Goal: Task Accomplishment & Management: Use online tool/utility

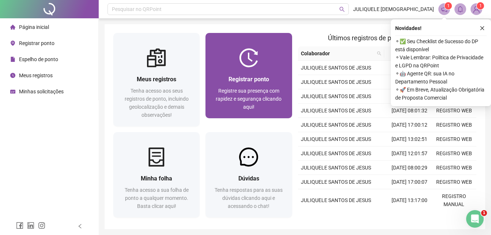
click at [254, 79] on span "Registrar ponto" at bounding box center [249, 79] width 41 height 7
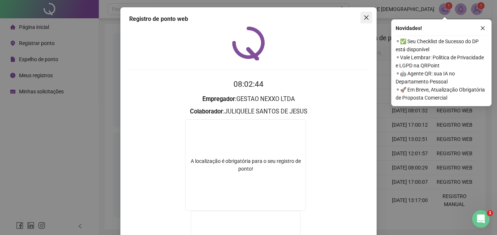
click at [365, 18] on icon "close" at bounding box center [366, 18] width 6 height 6
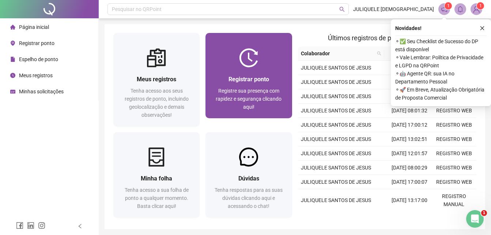
click at [251, 91] on span "Registre sua presença com rapidez e segurança clicando aqui!" at bounding box center [249, 99] width 66 height 22
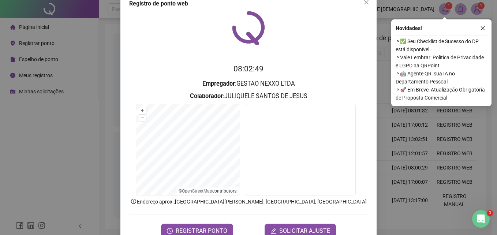
scroll to position [35, 0]
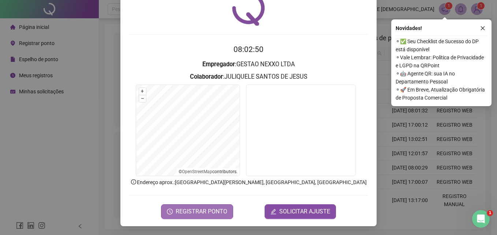
click at [204, 214] on span "REGISTRAR PONTO" at bounding box center [202, 211] width 52 height 9
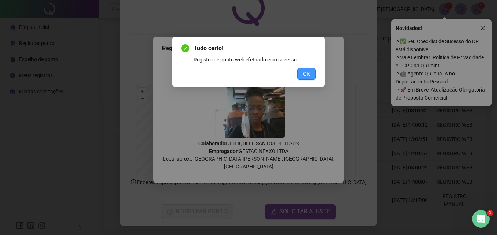
click at [312, 73] on button "OK" at bounding box center [306, 74] width 19 height 12
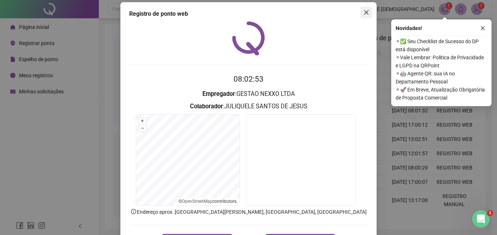
scroll to position [0, 0]
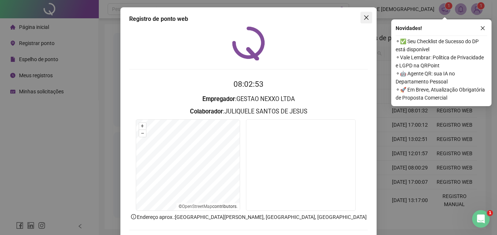
click at [364, 18] on icon "close" at bounding box center [366, 17] width 4 height 4
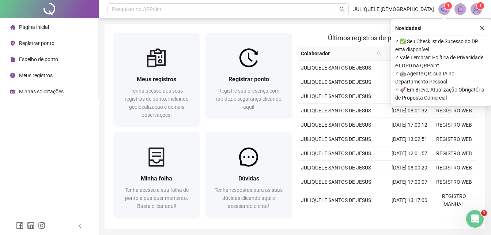
click at [38, 76] on span "Meus registros" at bounding box center [36, 75] width 34 height 6
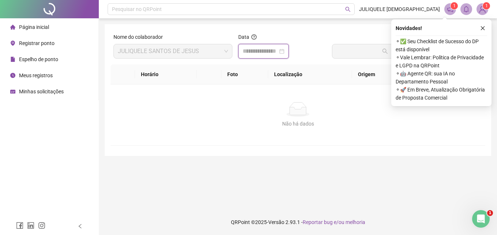
click at [257, 52] on input at bounding box center [260, 51] width 35 height 9
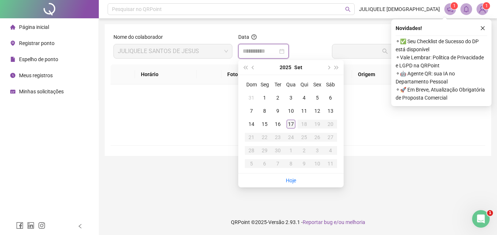
type input "**********"
click at [288, 123] on div "17" at bounding box center [290, 124] width 9 height 9
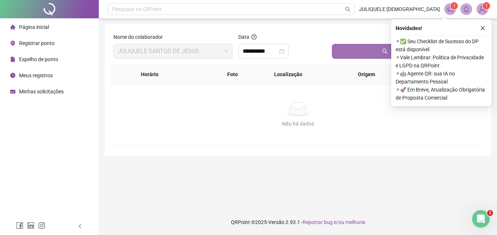
click at [355, 51] on button "Buscar registros" at bounding box center [407, 51] width 150 height 15
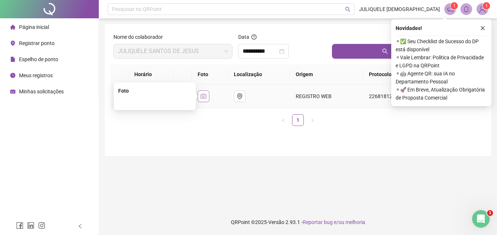
click at [206, 95] on icon "camera" at bounding box center [203, 96] width 5 height 5
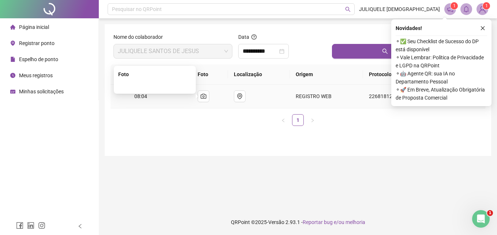
click at [155, 86] on img at bounding box center [155, 86] width 0 height 0
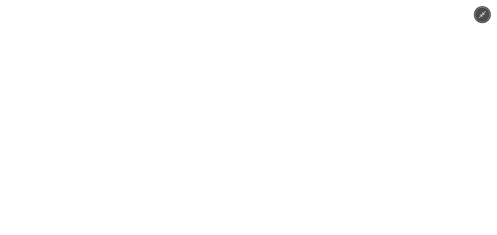
click at [484, 15] on icon "Minimize image" at bounding box center [482, 15] width 8 height 8
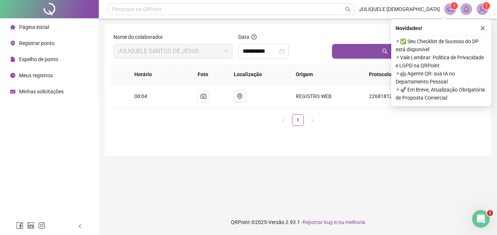
drag, startPoint x: 483, startPoint y: 27, endPoint x: 476, endPoint y: 27, distance: 7.7
click at [476, 27] on div "Novidades !" at bounding box center [441, 28] width 91 height 9
click at [480, 12] on img at bounding box center [482, 9] width 11 height 11
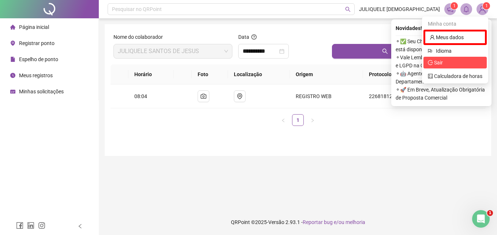
click at [444, 63] on span "Sair" at bounding box center [455, 63] width 55 height 8
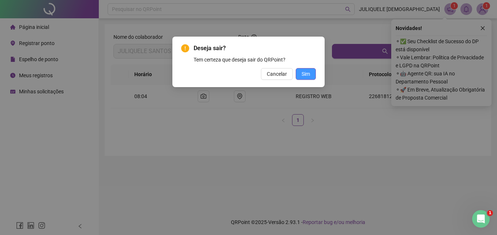
drag, startPoint x: 302, startPoint y: 76, endPoint x: 300, endPoint y: 72, distance: 4.3
click at [301, 74] on span "Sim" at bounding box center [305, 74] width 8 height 8
